Goal: Find contact information: Find contact information

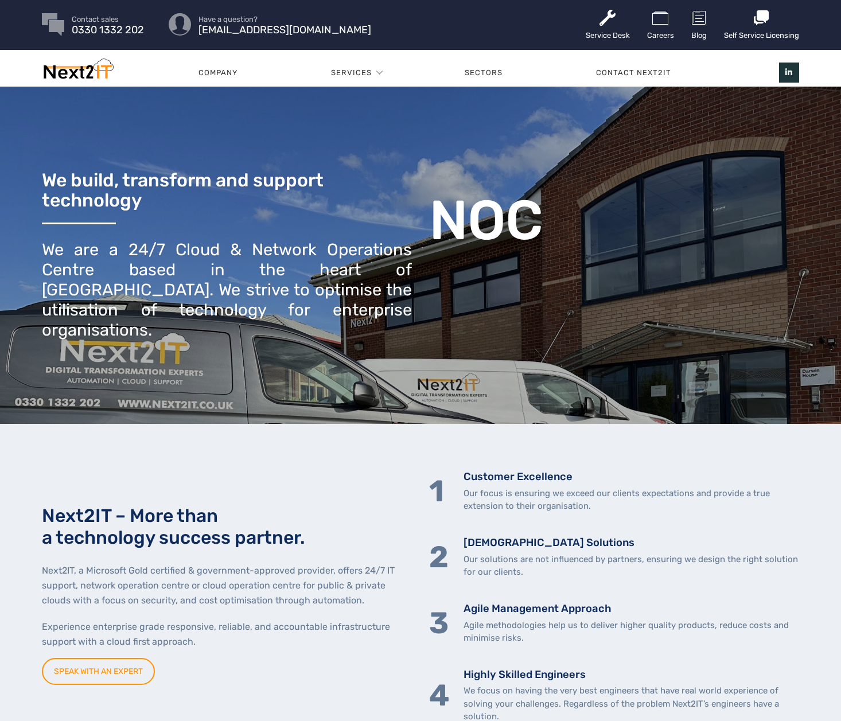
click at [575, 470] on h5 "Customer Excellence" at bounding box center [632, 477] width 336 height 14
click at [576, 470] on h5 "Customer Excellence" at bounding box center [632, 477] width 336 height 14
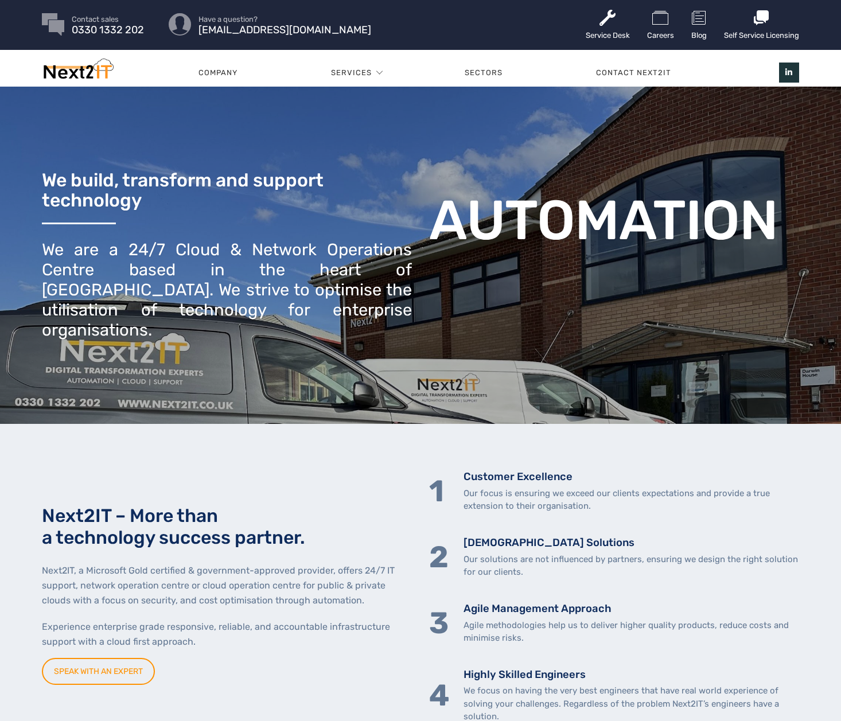
click at [322, 435] on div "Next2IT – More than a technology success partner. Next2IT, a Microsoft Gold cer…" at bounding box center [420, 611] width 841 height 374
drag, startPoint x: 322, startPoint y: 435, endPoint x: 235, endPoint y: 414, distance: 89.8
click at [235, 424] on div "Next2IT – More than a technology success partner. Next2IT, a Microsoft Gold cer…" at bounding box center [420, 611] width 841 height 374
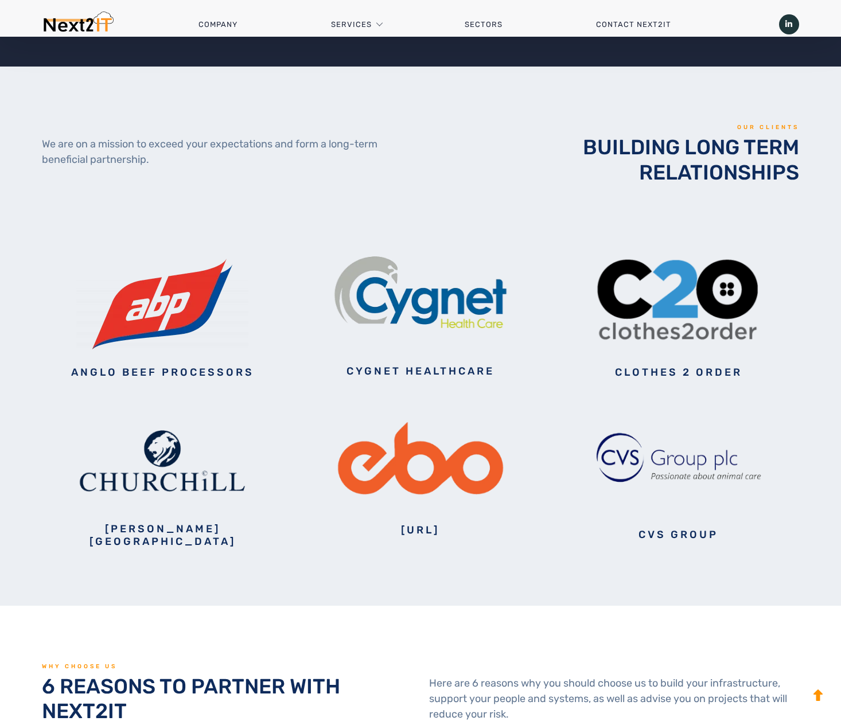
scroll to position [1377, 0]
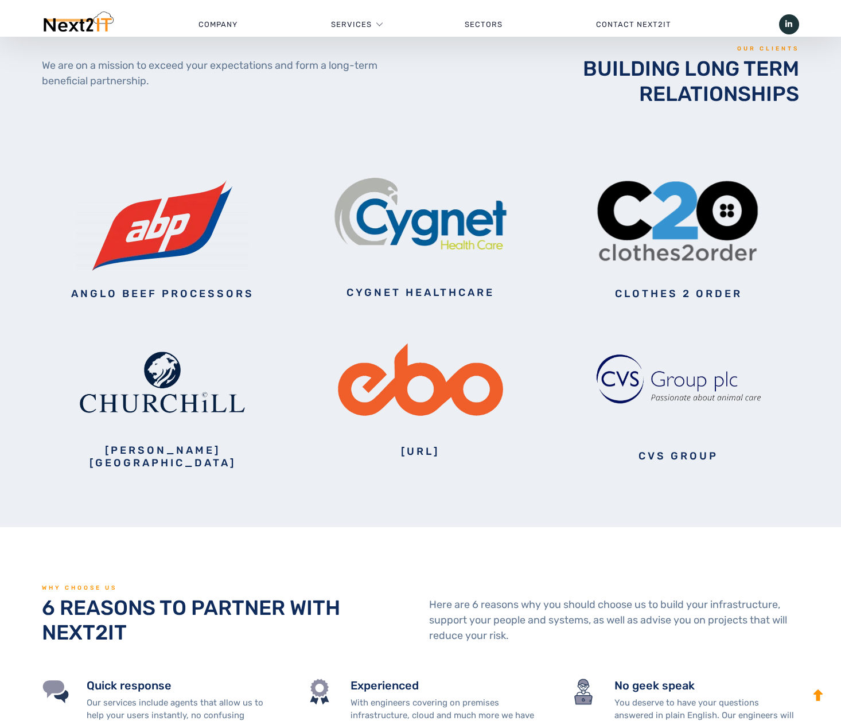
drag, startPoint x: 273, startPoint y: 478, endPoint x: 277, endPoint y: 472, distance: 6.7
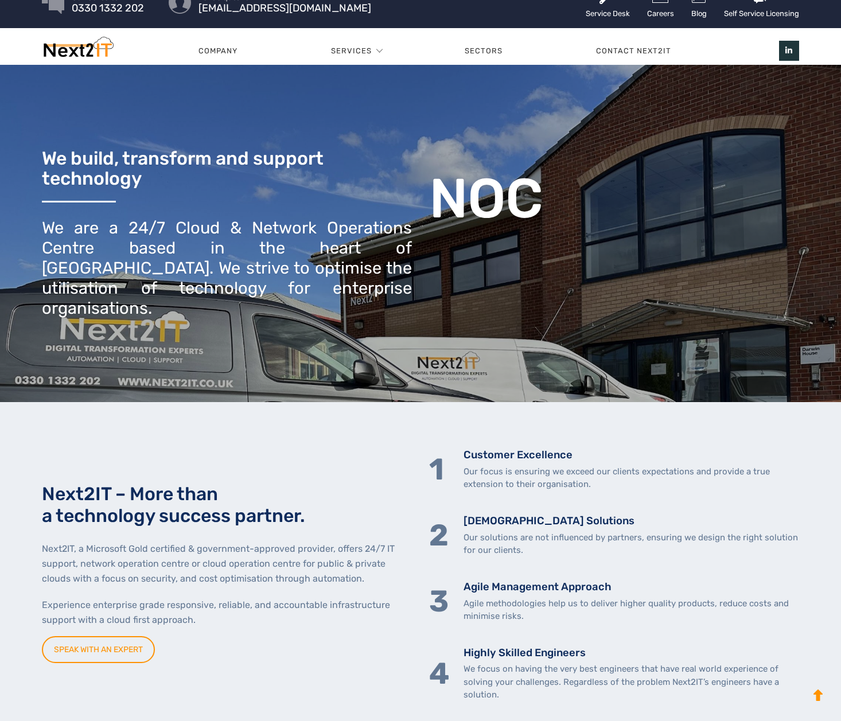
scroll to position [0, 0]
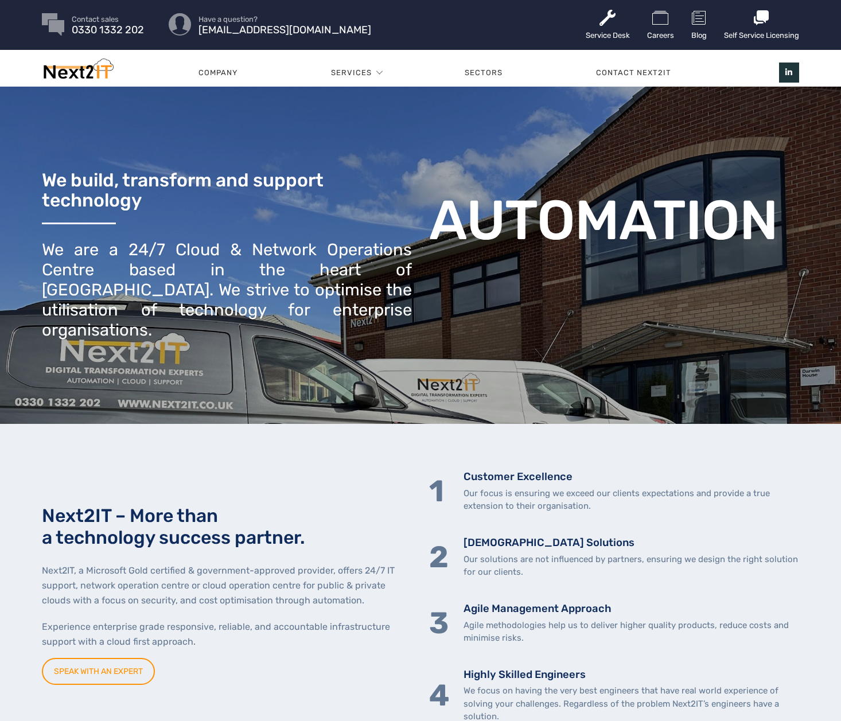
drag, startPoint x: 152, startPoint y: 421, endPoint x: 135, endPoint y: 424, distance: 16.9
click at [152, 424] on div "Next2IT – More than a technology success partner. Next2IT, a Microsoft Gold cer…" at bounding box center [420, 611] width 841 height 374
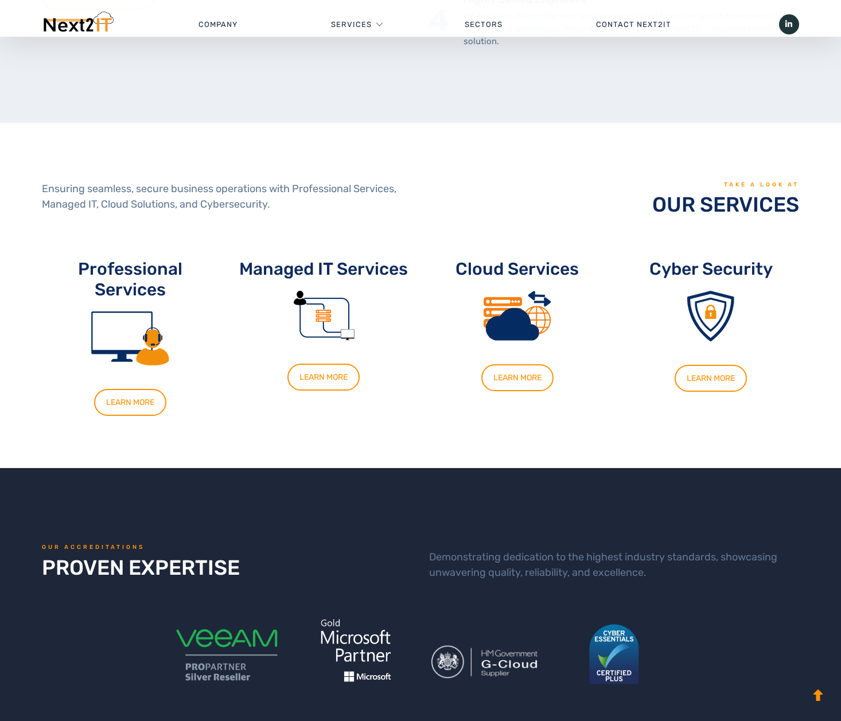
scroll to position [689, 0]
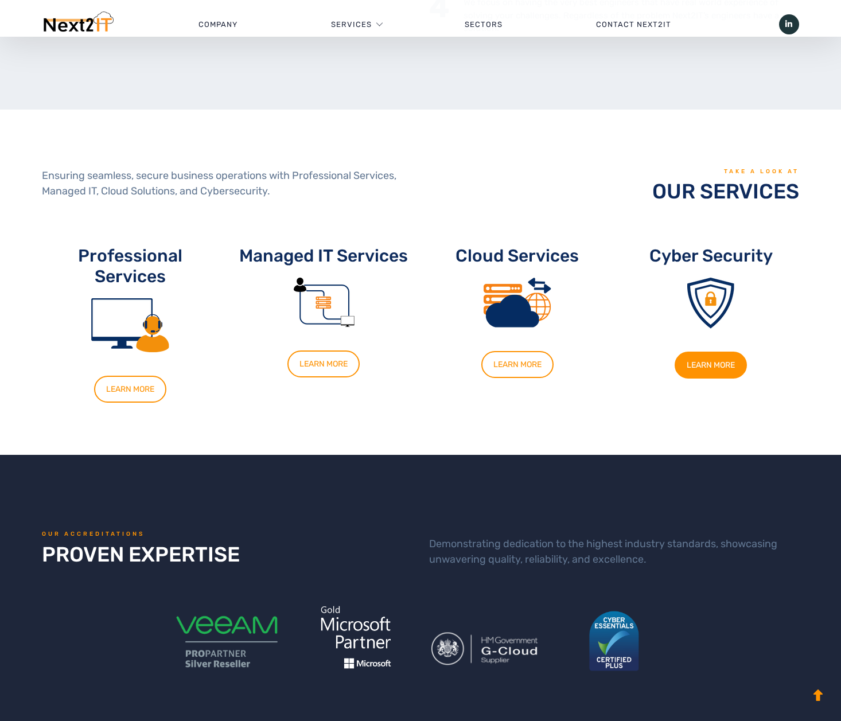
click at [703, 352] on link "LEARN MORE" at bounding box center [711, 365] width 72 height 27
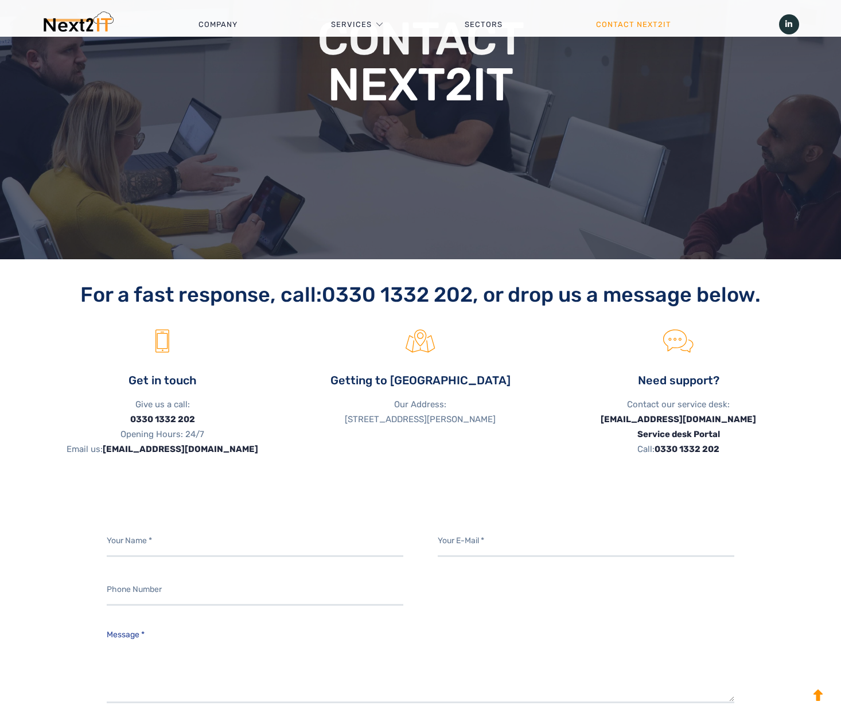
scroll to position [230, 0]
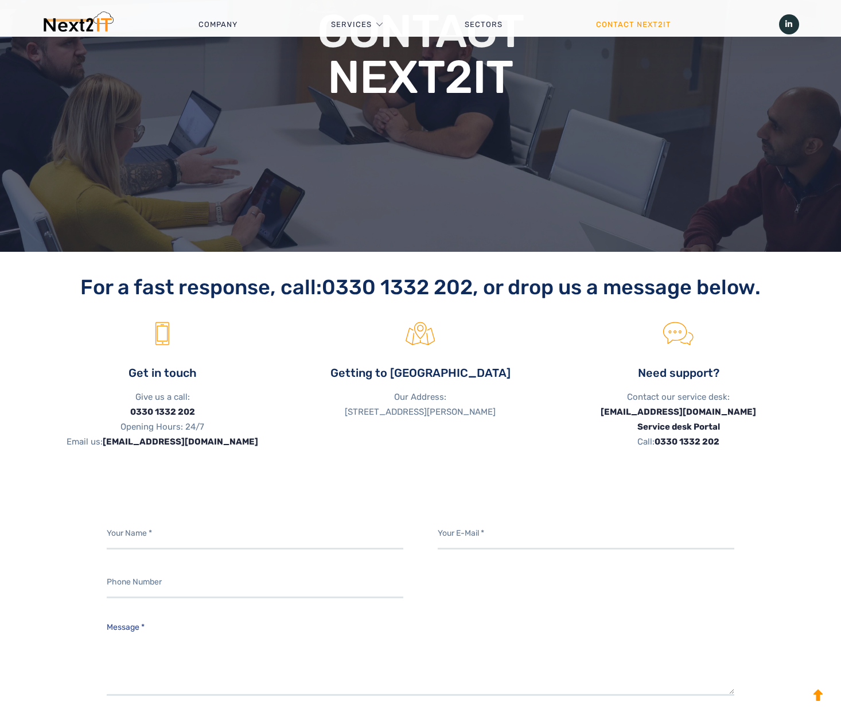
drag, startPoint x: 304, startPoint y: 411, endPoint x: 520, endPoint y: 431, distance: 217.3
click at [520, 420] on p "Our Address: Next2IT, Darwin House, Lakhpur Court, Dyson Way, Stafford ST18 0FX…" at bounding box center [420, 405] width 241 height 30
copy p "Next2IT, Darwin House, Lakhpur Court, Dyson Way, Stafford ST18 0FX, United King…"
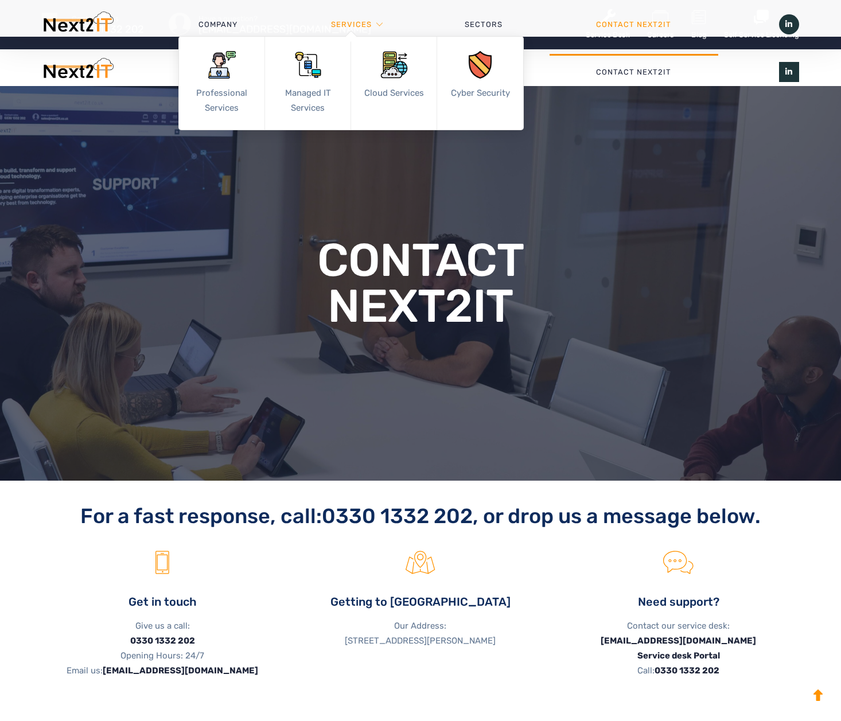
scroll to position [0, 0]
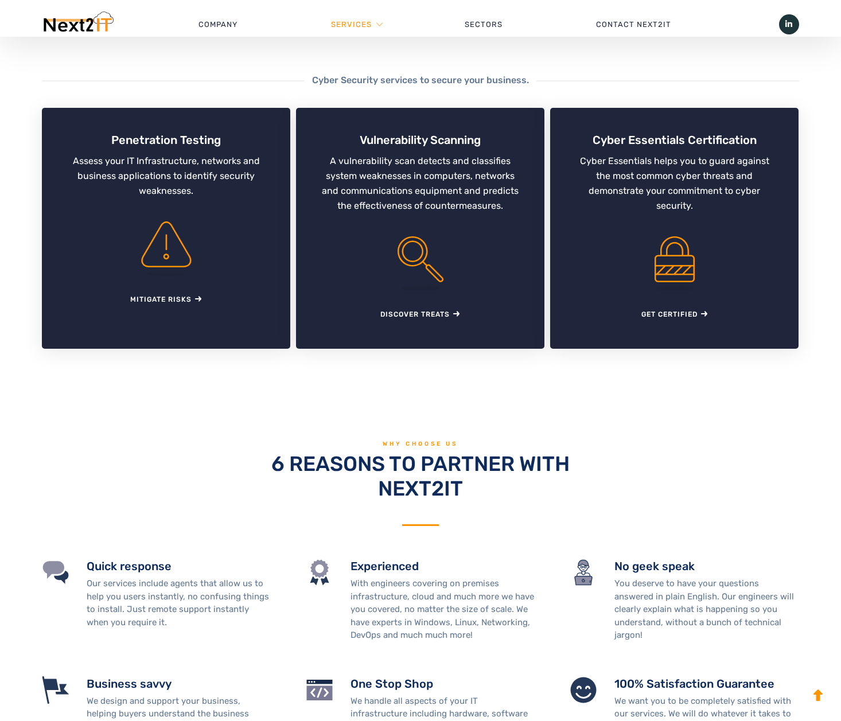
scroll to position [287, 0]
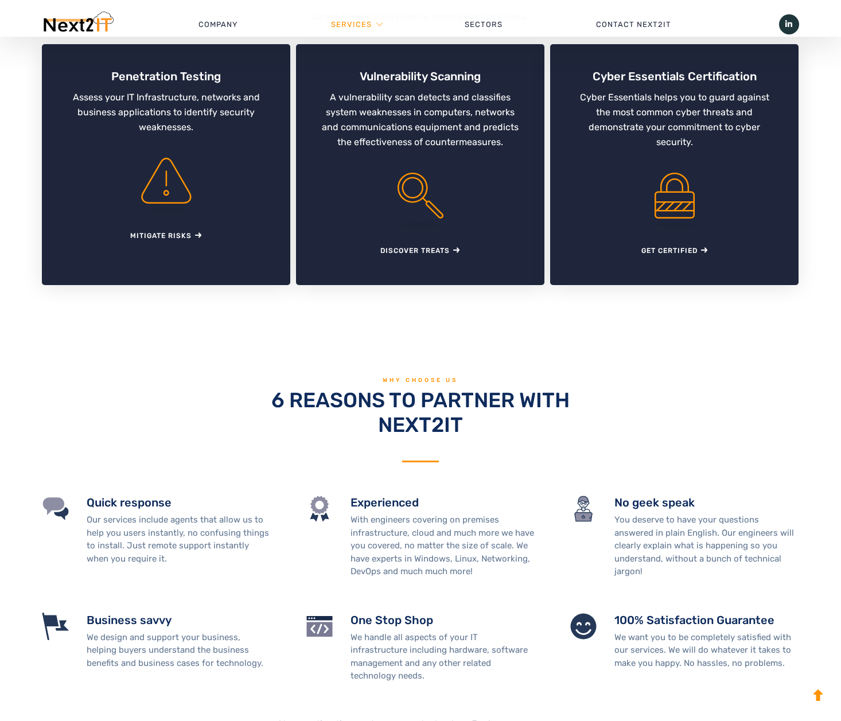
click at [688, 367] on div "Why choose us 6 REASONS TO PARTNER WITH NEXT2IT Quick response Our services inc…" at bounding box center [420, 537] width 841 height 413
